Goal: Task Accomplishment & Management: Use online tool/utility

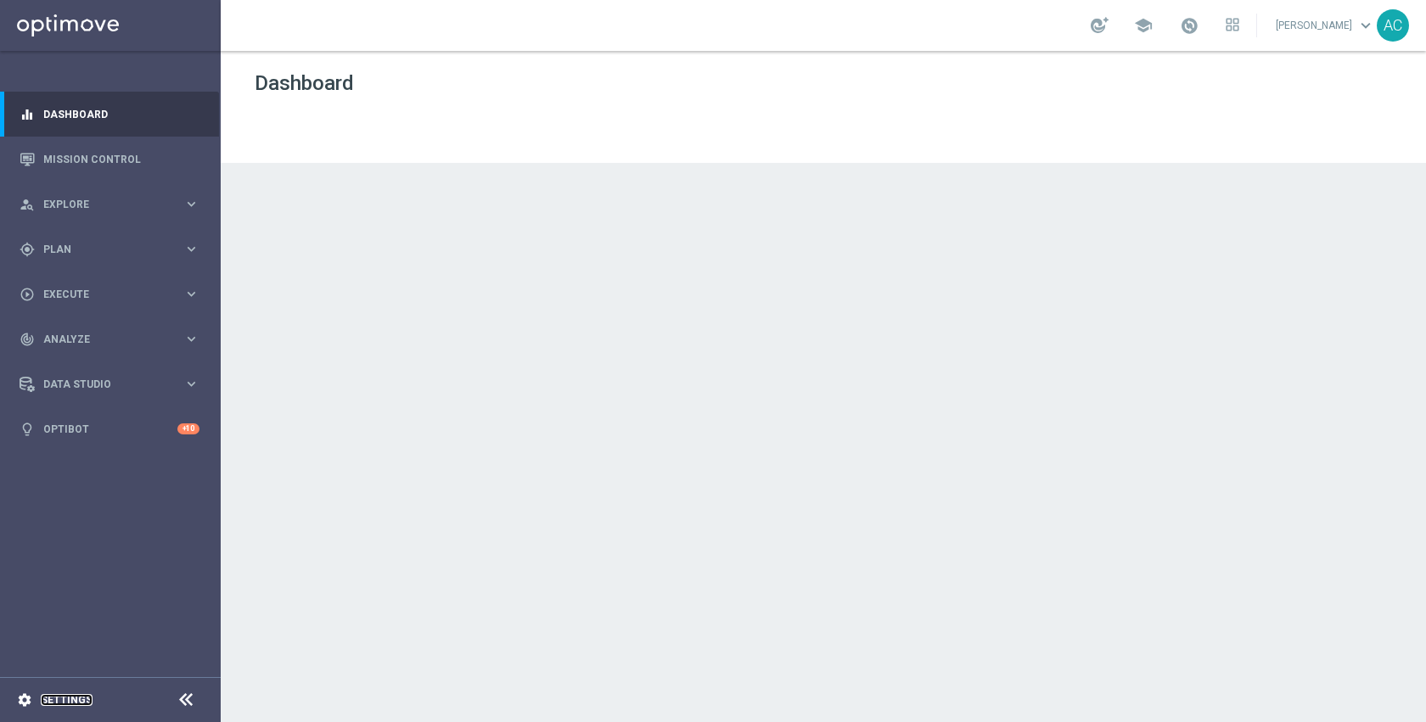
click at [54, 702] on link "Settings" at bounding box center [67, 700] width 52 height 10
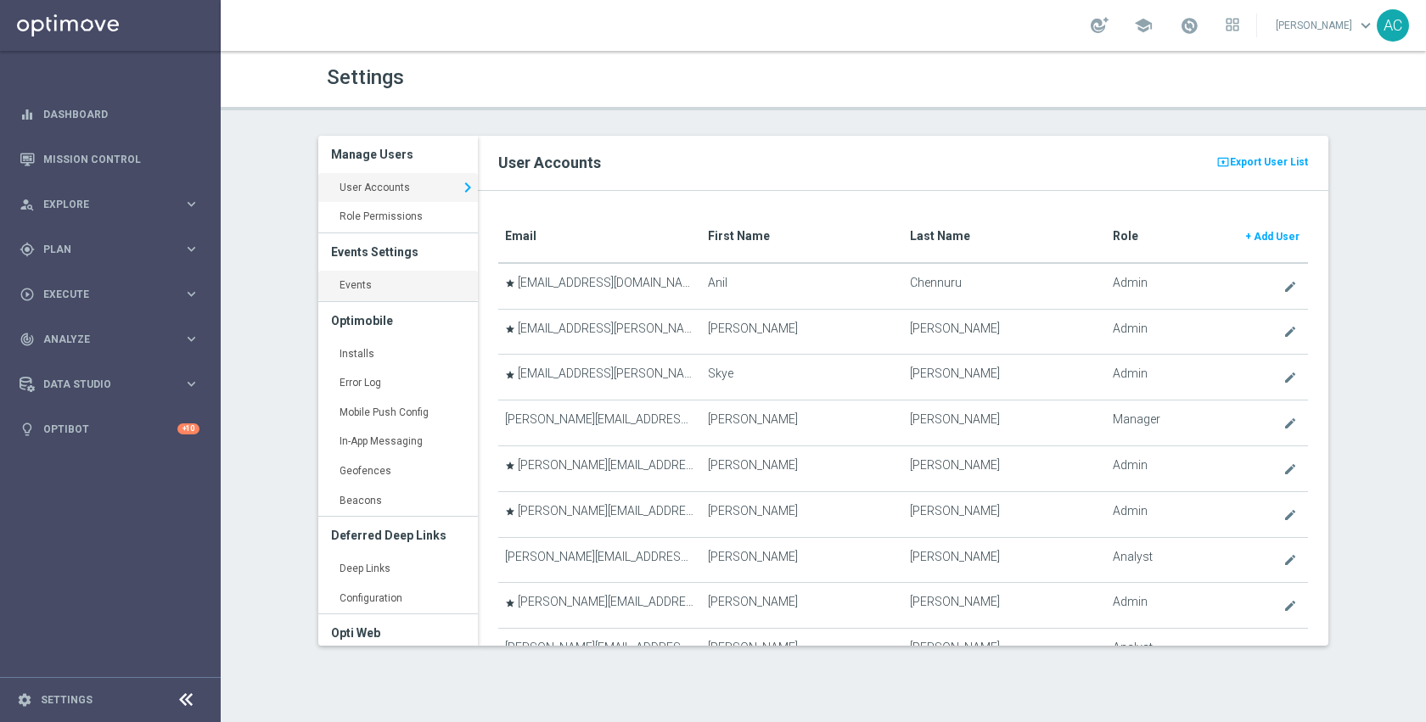
click at [371, 286] on link "Events keyboard_arrow_right" at bounding box center [398, 286] width 160 height 31
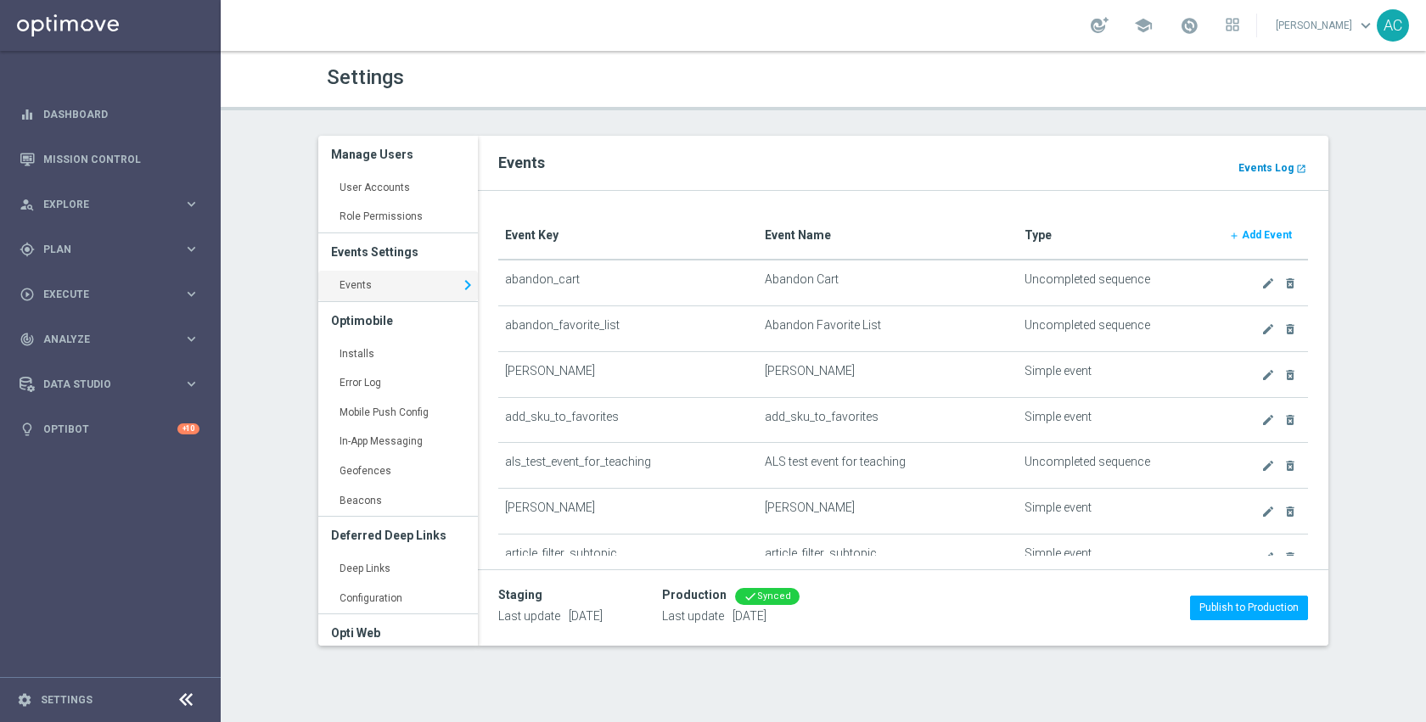
click at [1257, 168] on b "Events Log" at bounding box center [1265, 168] width 55 height 12
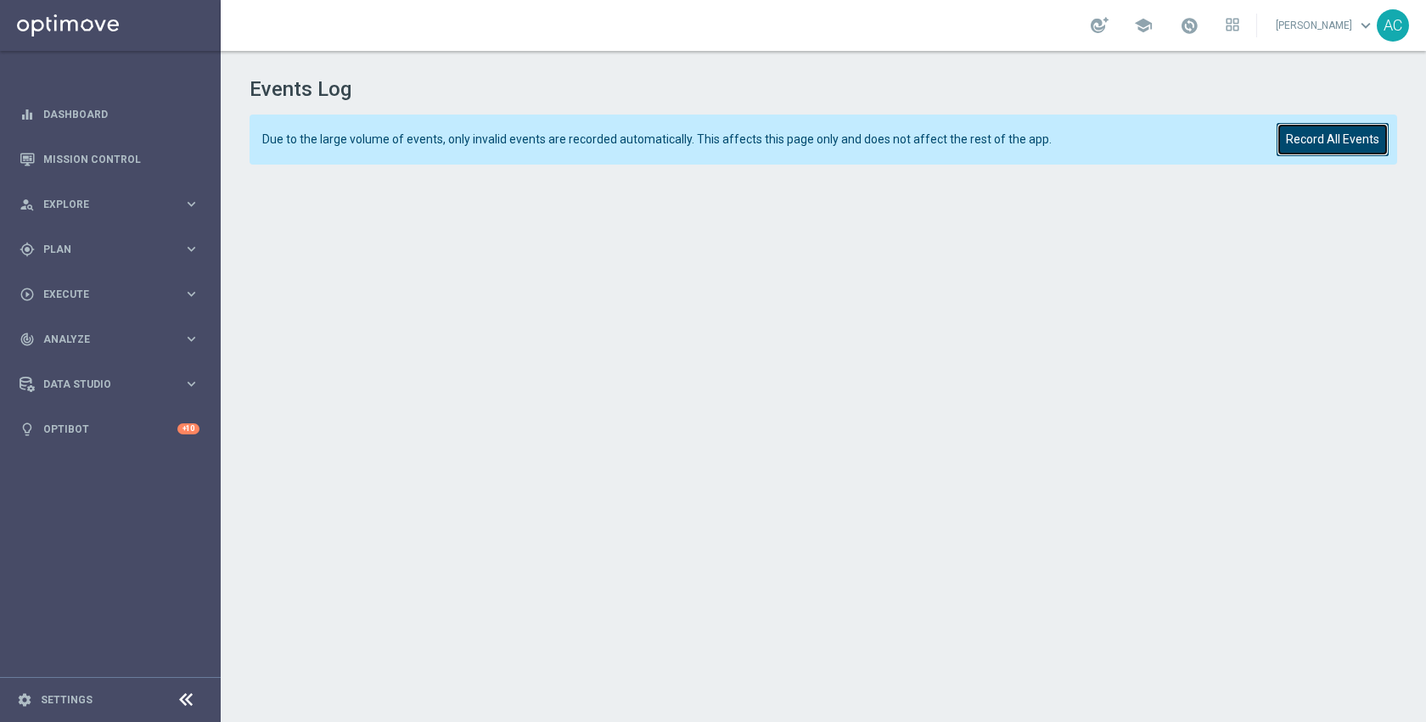
click at [1340, 147] on button "Record All Events" at bounding box center [1333, 139] width 112 height 33
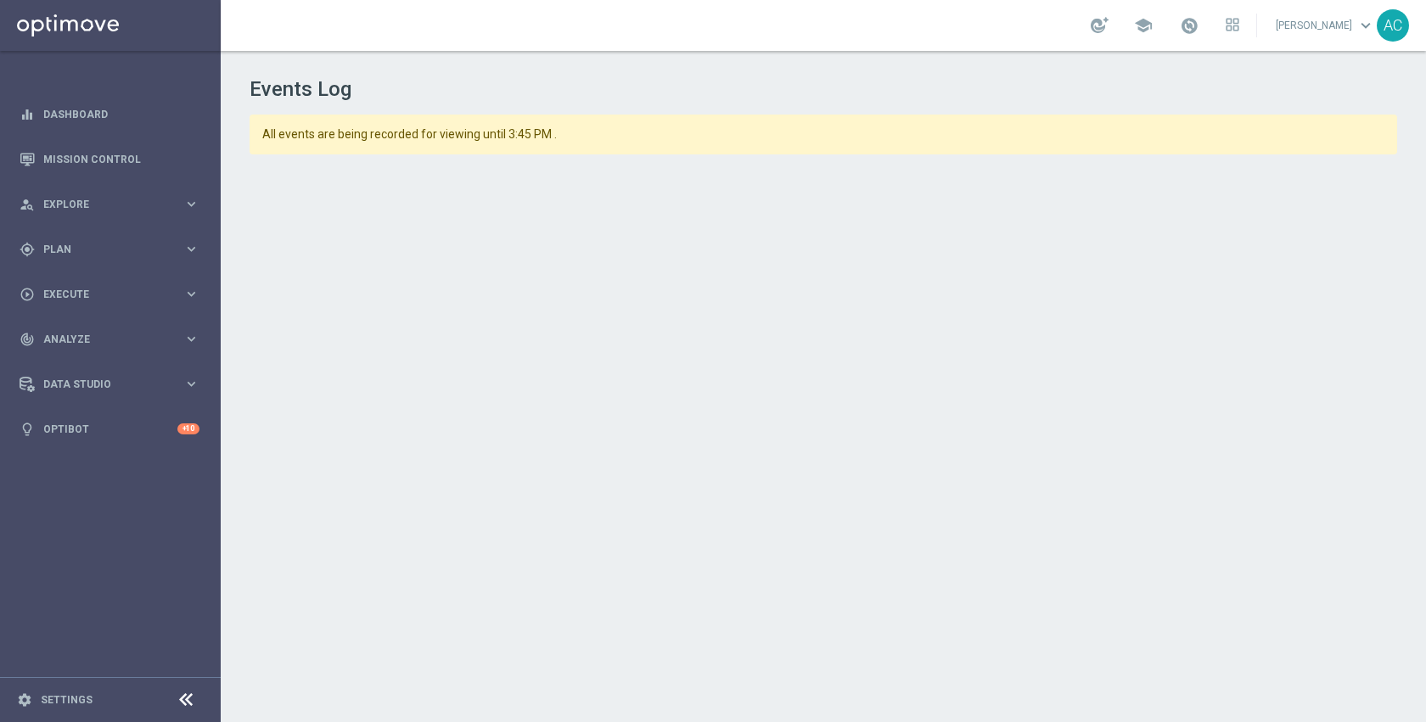
click at [604, 98] on h1 "Events Log" at bounding box center [824, 89] width 1148 height 25
